Goal: Task Accomplishment & Management: Manage account settings

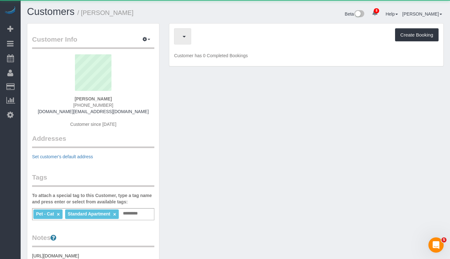
click at [183, 32] on span "button" at bounding box center [180, 36] width 3 height 8
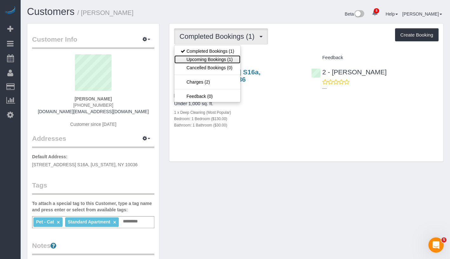
click at [206, 62] on link "Upcoming Bookings (1)" at bounding box center [207, 59] width 66 height 8
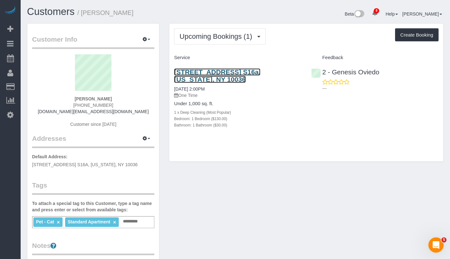
click at [247, 75] on link "360 West 43rd Street, Apt. S16a, New York, NY 10036" at bounding box center [217, 75] width 86 height 15
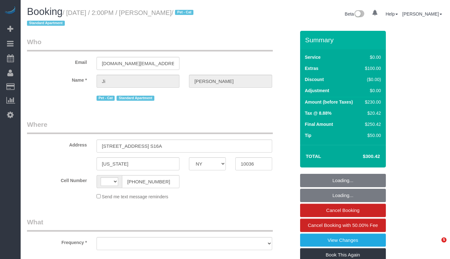
select select "NY"
select select "string:US"
select select "string:stripe-pm_1S0bFR4VGloSiKo7eifKeeWM"
select select "1"
select select "object:826"
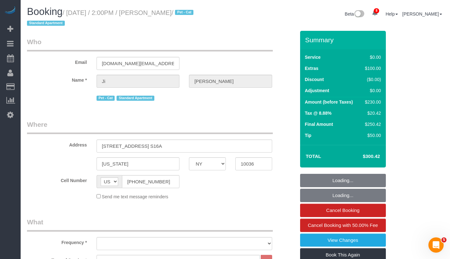
select select "spot1"
select select "number:60"
select select "number:75"
select select "number:14"
select select "number:5"
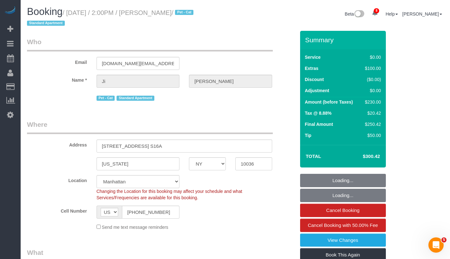
select select "object:1375"
drag, startPoint x: 151, startPoint y: 12, endPoint x: 172, endPoint y: 13, distance: 21.3
click at [172, 13] on small "/ August 31, 2025 / 2:00PM / Ji Yoon / Pet - Cat Standard Apartment" at bounding box center [111, 18] width 168 height 18
select select "1"
copy small "Ji Yoon"
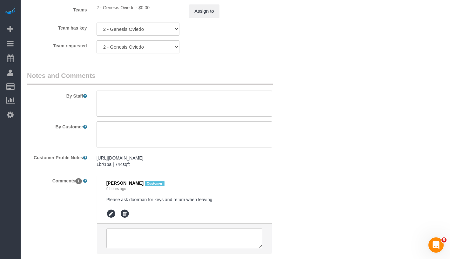
scroll to position [918, 0]
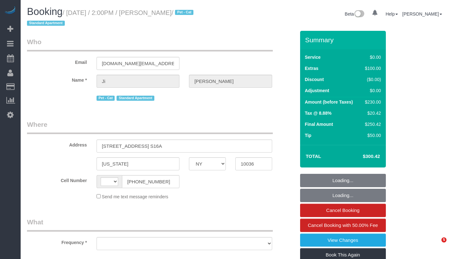
select select "NY"
select select "string:US"
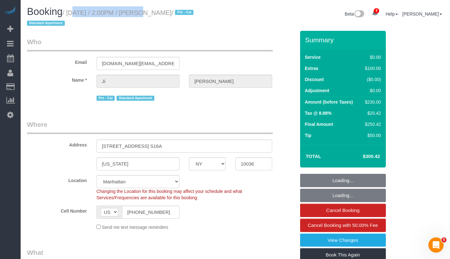
select select "string:stripe-pm_1S0bFR4VGloSiKo7eifKeeWM"
select select "object:1272"
select select "1"
select select "spot1"
select select "number:60"
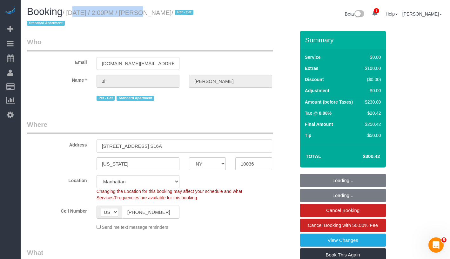
select select "number:75"
select select "number:14"
select select "number:5"
drag, startPoint x: 68, startPoint y: 14, endPoint x: 172, endPoint y: 15, distance: 103.8
click at [172, 15] on small "/ August 31, 2025 / 2:00PM / Ji Yoon / Pet - Cat Standard Apartment" at bounding box center [111, 18] width 168 height 18
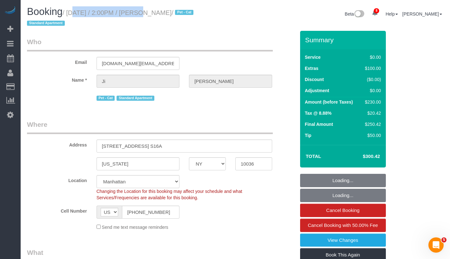
select select "1"
copy small "/ August 31, 2025 / 2:00PM / Ji Yoon"
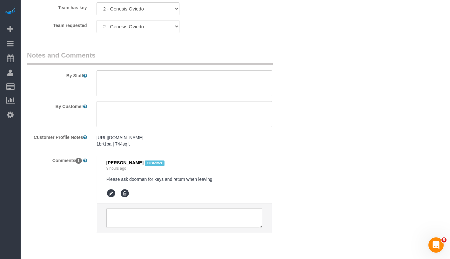
scroll to position [918, 0]
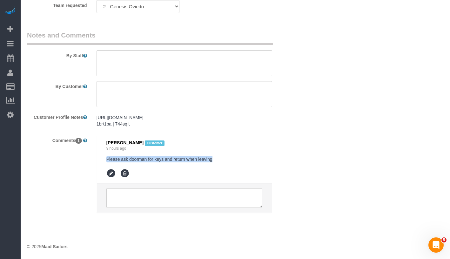
drag, startPoint x: 106, startPoint y: 160, endPoint x: 235, endPoint y: 159, distance: 128.9
click at [235, 159] on li "Ji Yoon Customer 9 hours ago Please ask doorman for keys and return when leaving" at bounding box center [184, 159] width 175 height 48
copy pre "Please ask doorman for keys and return when leaving"
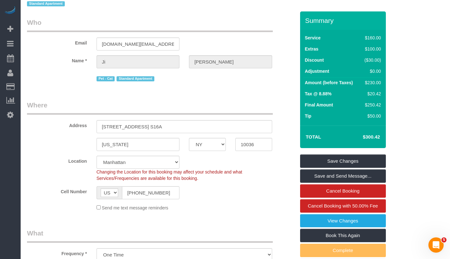
scroll to position [0, 0]
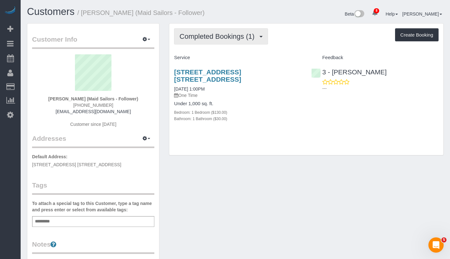
click at [209, 39] on span "Completed Bookings (1)" at bounding box center [218, 36] width 78 height 8
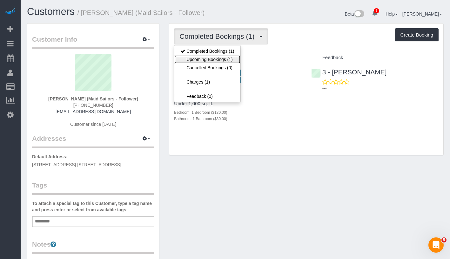
click at [206, 58] on link "Upcoming Bookings (1)" at bounding box center [207, 59] width 66 height 8
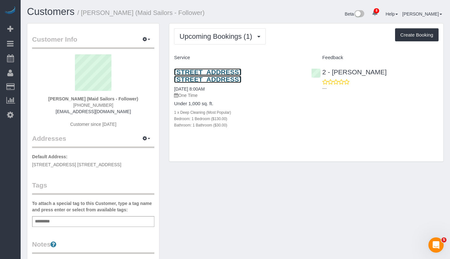
click at [220, 71] on link "[STREET_ADDRESS] [STREET_ADDRESS]" at bounding box center [207, 75] width 67 height 15
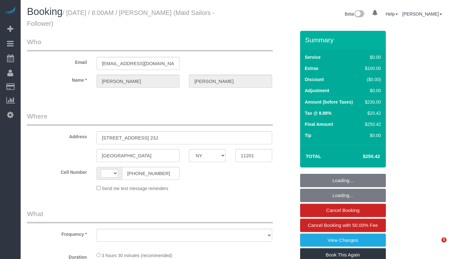
select select "NY"
select select "object:442"
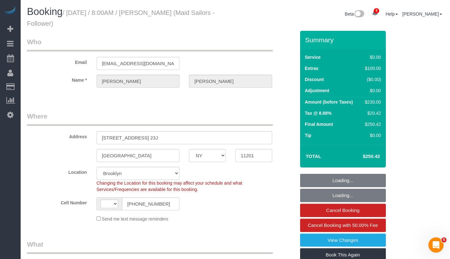
select select "string:US"
select select "1"
select select "spot1"
select select "number:56"
select select "number:79"
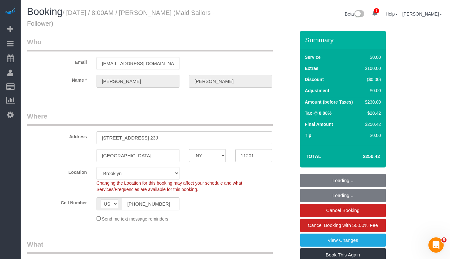
select select "number:15"
select select "number:6"
select select "string:stripe-pm_1S1xqb4VGloSiKo7PGIdBT7w"
select select "object:1319"
select select "1"
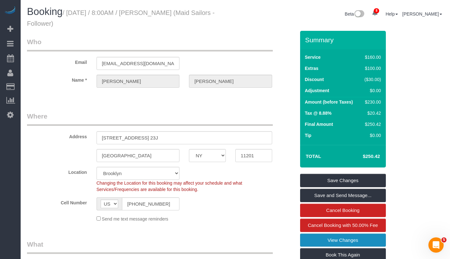
click at [363, 239] on link "View Changes" at bounding box center [343, 239] width 86 height 13
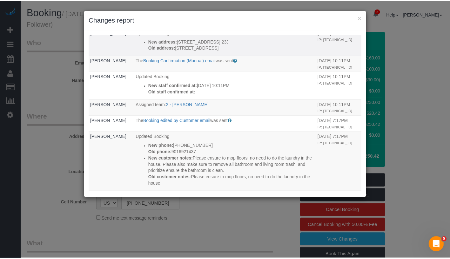
scroll to position [134, 0]
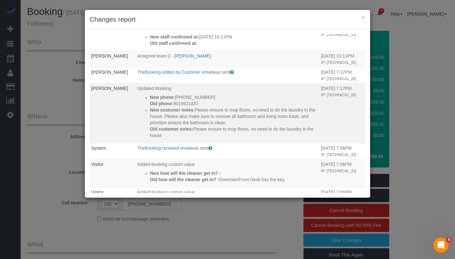
drag, startPoint x: 145, startPoint y: 115, endPoint x: 207, endPoint y: 146, distance: 69.4
click at [207, 138] on ul "New phone: (901) 692-1437 Old phone: 9016921437 New customer notes: Please ensu…" at bounding box center [227, 116] width 181 height 44
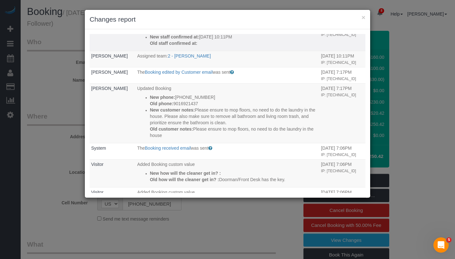
copy div "New customer notes: Please ensure to mop floors, no need to do the laundry in t…"
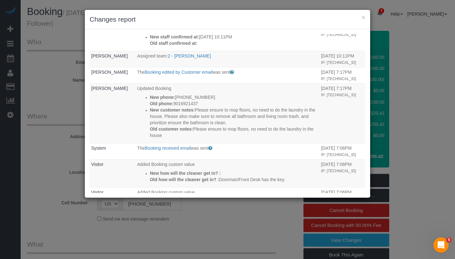
click at [360, 18] on h3 "Changes report" at bounding box center [228, 20] width 276 height 10
click at [361, 18] on button "×" at bounding box center [363, 17] width 4 height 7
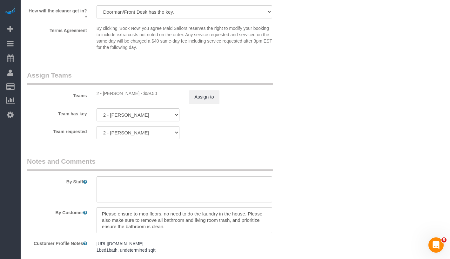
scroll to position [825, 0]
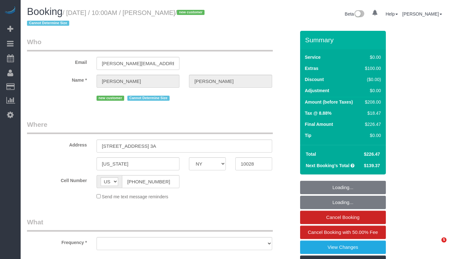
select select "NY"
select select "string:stripe-pm_1S1bRW4VGloSiKo76nNlJ8Rz"
select select "number:89"
select select "number:90"
select select "number:15"
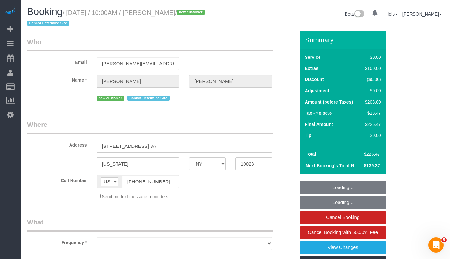
select select "number:5"
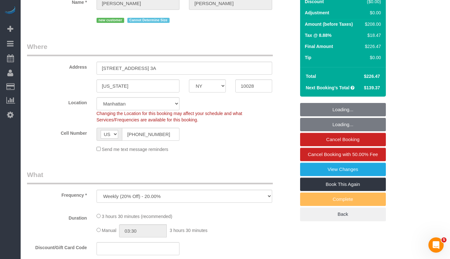
select select "object:1360"
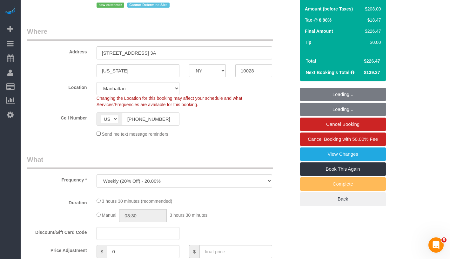
select select "1"
select select "spot1"
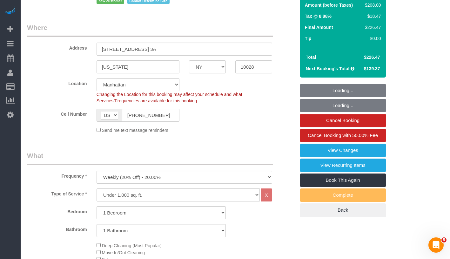
select select "1"
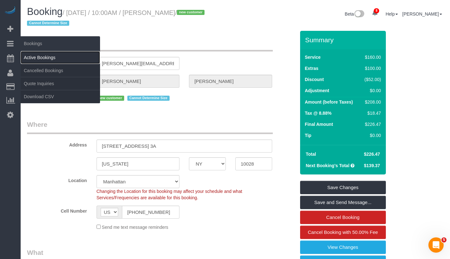
click at [52, 55] on link "Active Bookings" at bounding box center [60, 57] width 79 height 13
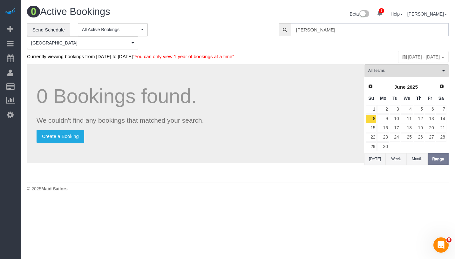
click at [363, 26] on input "Alexis Jamison" at bounding box center [369, 29] width 158 height 13
paste input "Virginia Smith"
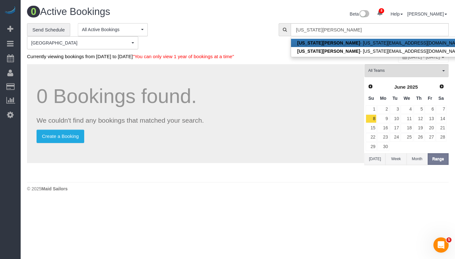
click at [344, 43] on link "Virginia Smith - virginia_smith@vogue.com" at bounding box center [380, 43] width 178 height 8
type input "virginia_smith@vogue.com"
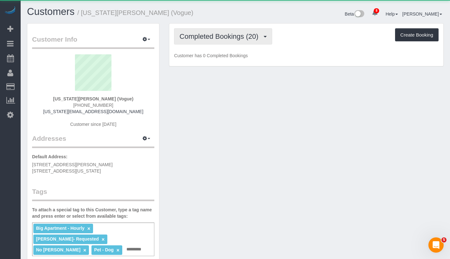
click at [219, 36] on span "Completed Bookings (20)" at bounding box center [220, 36] width 82 height 8
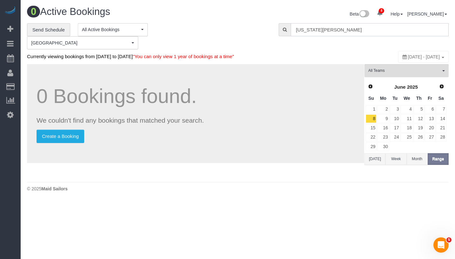
click at [332, 30] on input "Virginia Smith" at bounding box center [369, 29] width 158 height 13
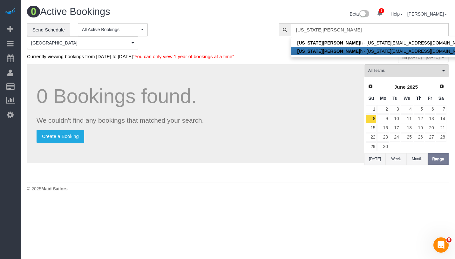
click at [331, 53] on link "Virginia Smit h - virginia_smith@condenast.com" at bounding box center [382, 51] width 182 height 8
type input "[US_STATE][EMAIL_ADDRESS][DOMAIN_NAME]"
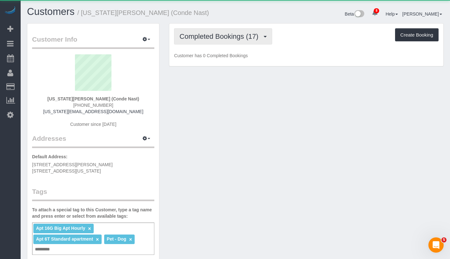
click at [184, 39] on span "Completed Bookings (17)" at bounding box center [220, 36] width 82 height 8
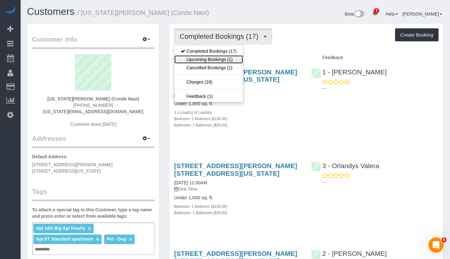
click at [205, 59] on link "Upcoming Bookings (1)" at bounding box center [208, 59] width 69 height 8
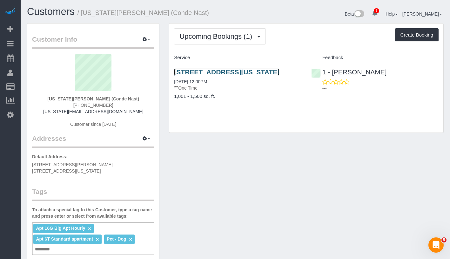
click at [197, 72] on link "535 West 23rd Street, N5p, New York, NY 10011" at bounding box center [226, 71] width 105 height 7
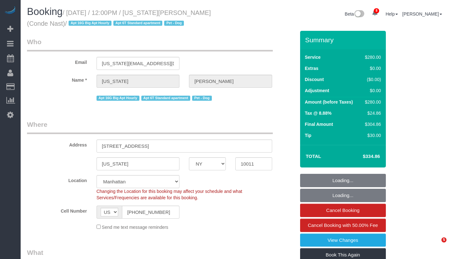
select select "NY"
select select "210"
select select "spot1"
select select "number:58"
select select "number:72"
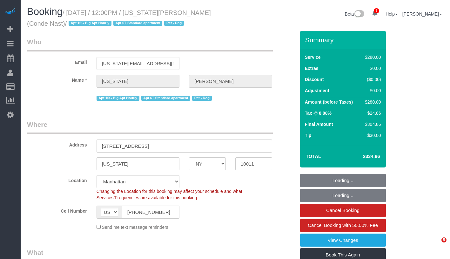
select select "number:13"
select select "number:6"
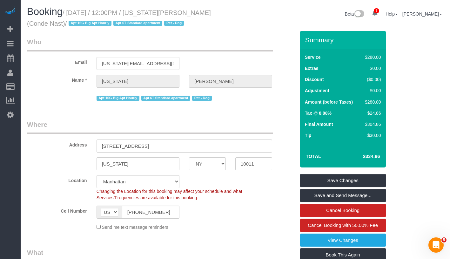
drag, startPoint x: 72, startPoint y: 12, endPoint x: 44, endPoint y: 26, distance: 30.8
click at [44, 26] on small "/ August 31, 2025 / 12:00PM / Virginia Smith (Conde Nast) / Apt 16G Big Apt Hou…" at bounding box center [119, 18] width 184 height 18
copy small "August 31, 2025 / 12:00PM / Virginia Smith (Conde Nast)"
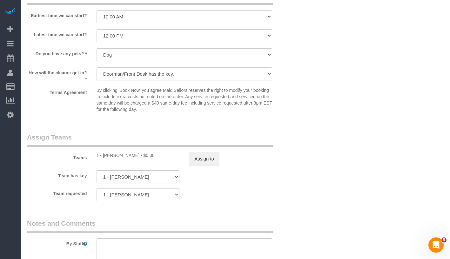
scroll to position [560, 0]
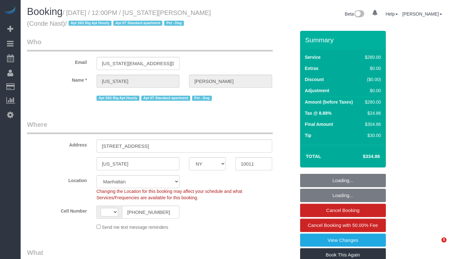
select select "NY"
select select "string:stripe-pm_1R4ht54VGloSiKo72HDr2sM7"
select select "210"
select select "number:58"
select select "number:72"
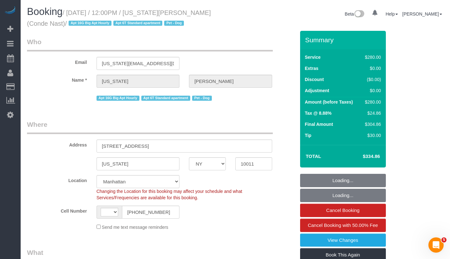
select select "number:13"
select select "number:6"
select select "string:[GEOGRAPHIC_DATA]"
select select "object:932"
select select "spot1"
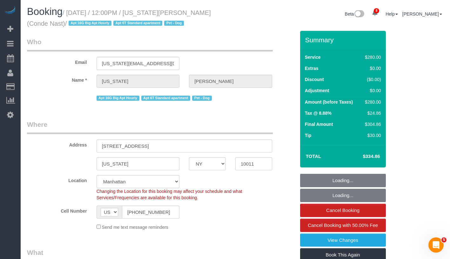
select select "object:1334"
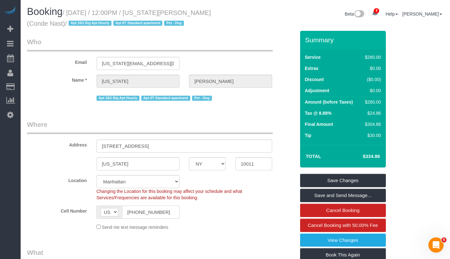
click at [159, 211] on input "[PHONE_NUMBER]" at bounding box center [151, 211] width 58 height 13
